Goal: Navigation & Orientation: Understand site structure

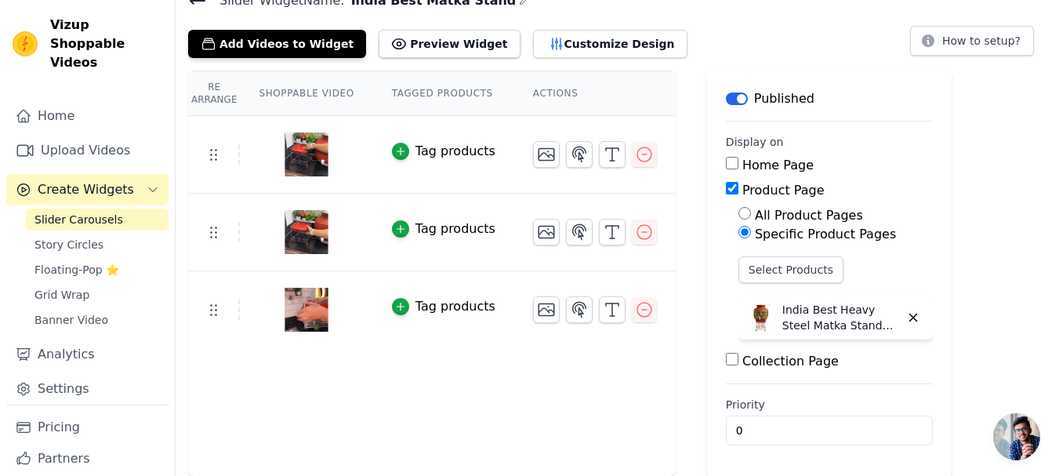
scroll to position [73, 0]
click at [64, 312] on span "Banner Video" at bounding box center [71, 320] width 74 height 16
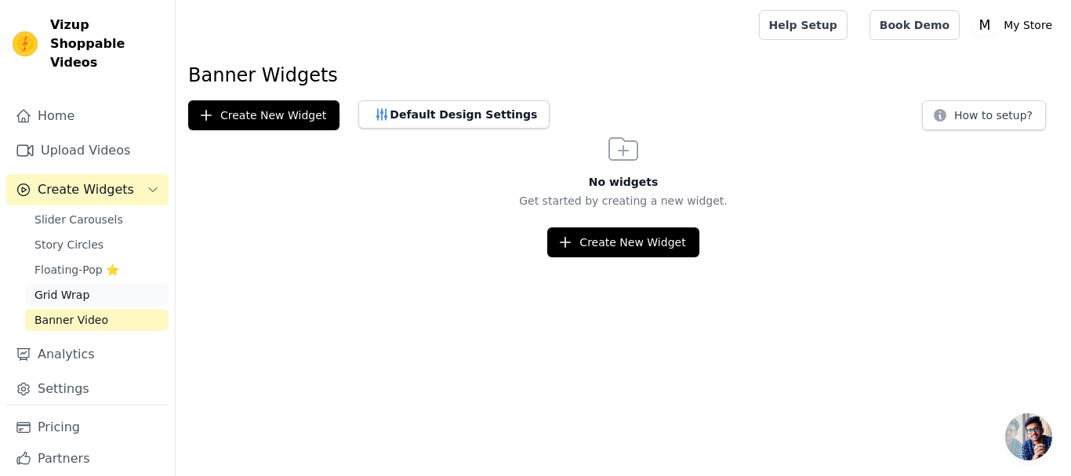
click at [67, 287] on span "Grid Wrap" at bounding box center [61, 295] width 55 height 16
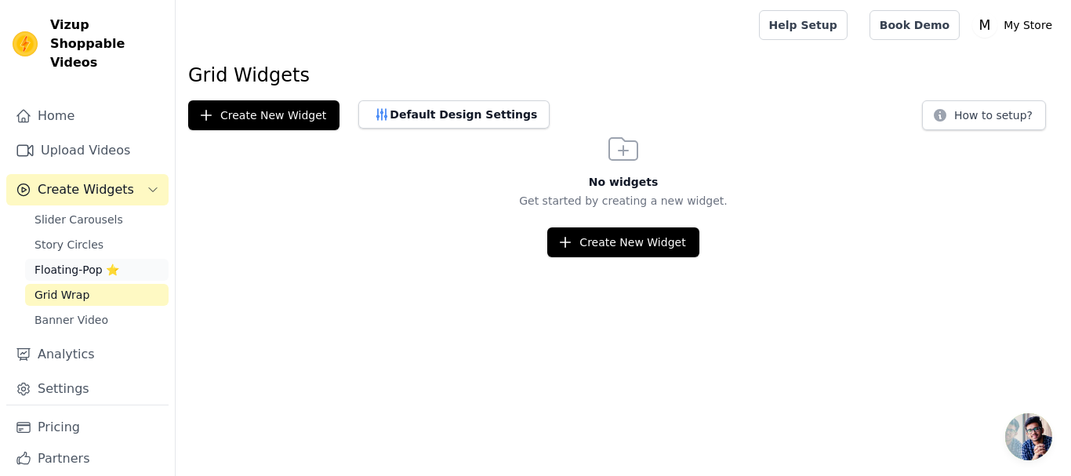
click at [71, 262] on span "Floating-Pop ⭐" at bounding box center [76, 270] width 85 height 16
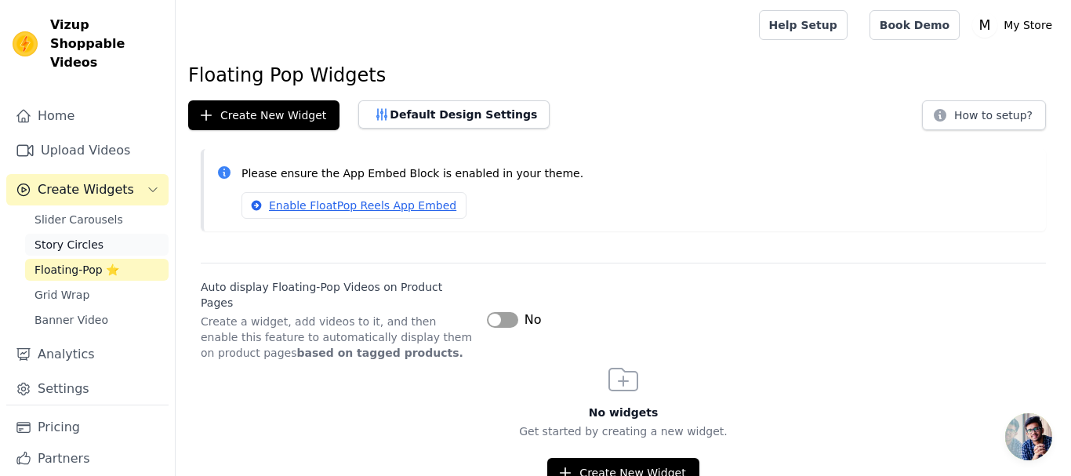
click at [78, 237] on span "Story Circles" at bounding box center [68, 245] width 69 height 16
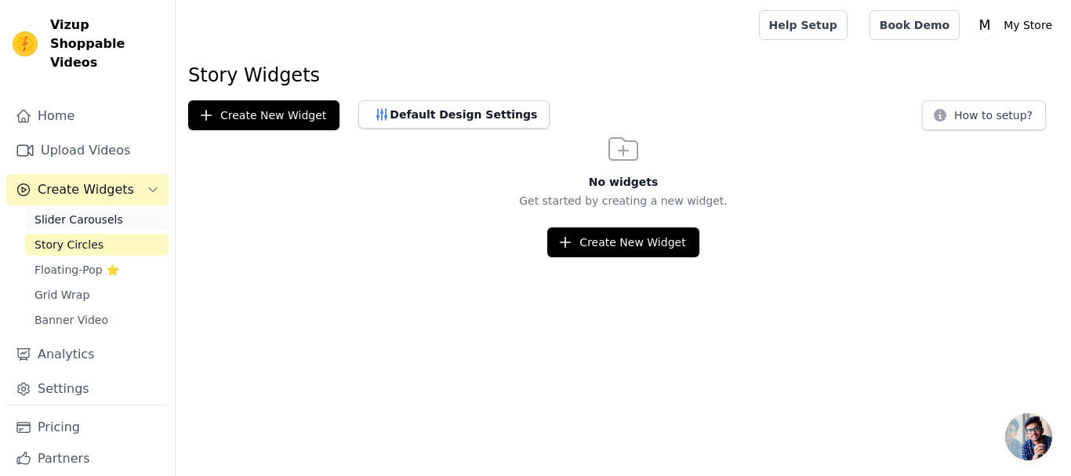
click at [89, 212] on span "Slider Carousels" at bounding box center [78, 220] width 89 height 16
